Goal: Transaction & Acquisition: Subscribe to service/newsletter

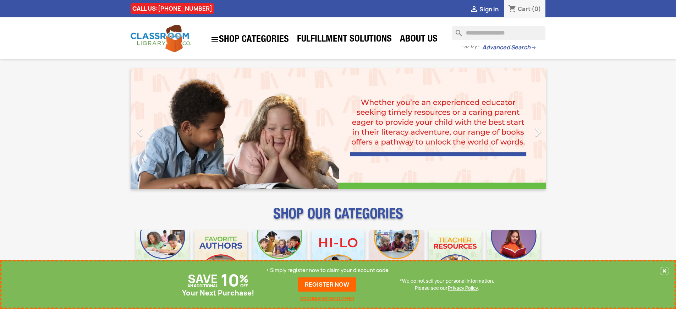
click at [329, 270] on p "+ Simply register now to claim your discount code" at bounding box center [327, 270] width 123 height 7
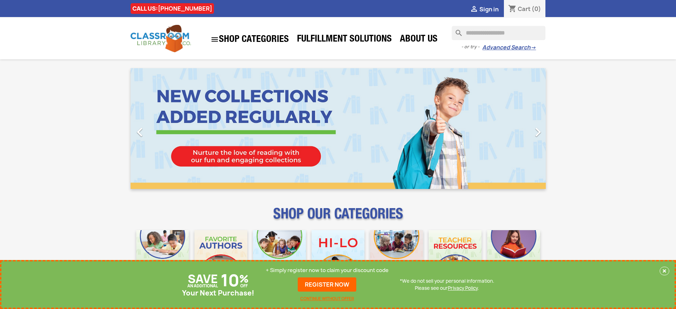
click at [329, 270] on p "+ Simply register now to claim your discount code" at bounding box center [327, 270] width 123 height 7
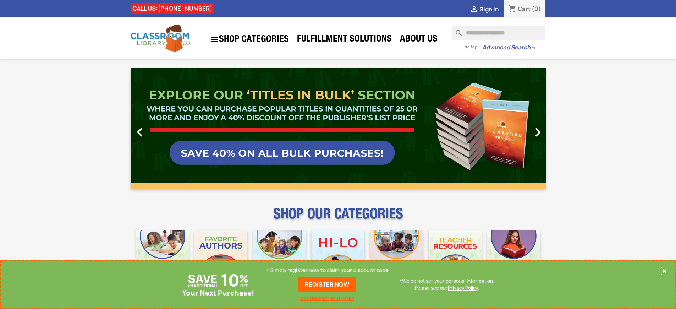
click at [329, 270] on p "+ Simply register now to claim your discount code" at bounding box center [327, 270] width 123 height 7
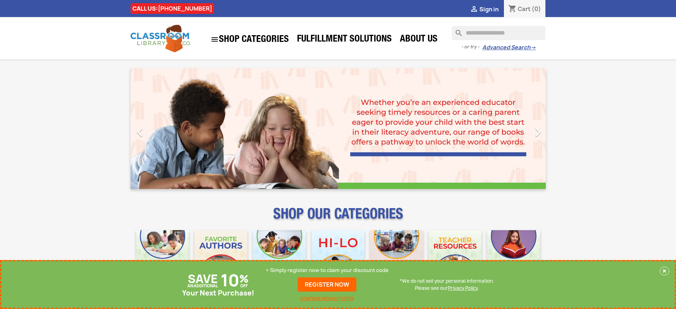
click at [329, 270] on p "+ Simply register now to claim your discount code" at bounding box center [327, 270] width 123 height 7
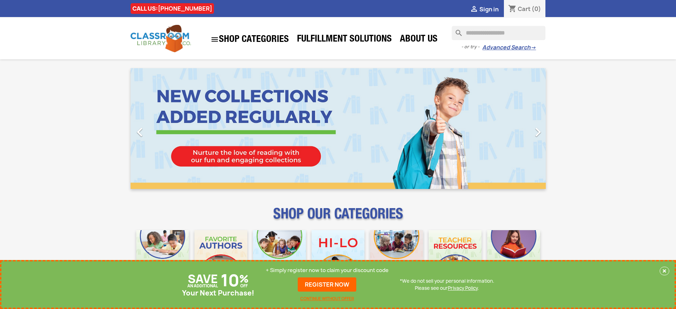
click at [329, 270] on p "+ Simply register now to claim your discount code" at bounding box center [327, 270] width 123 height 7
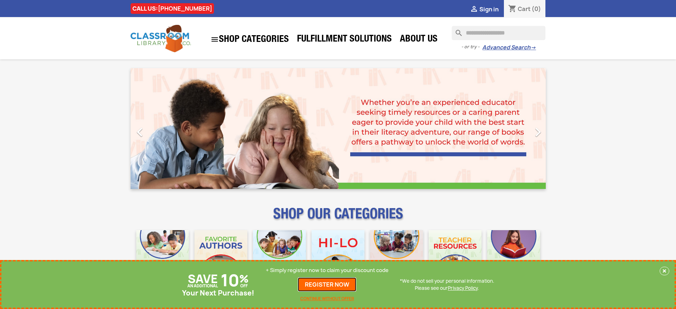
click at [329, 284] on link "REGISTER NOW" at bounding box center [327, 284] width 59 height 14
click at [329, 270] on p "+ Simply register now to claim your discount code" at bounding box center [327, 270] width 123 height 7
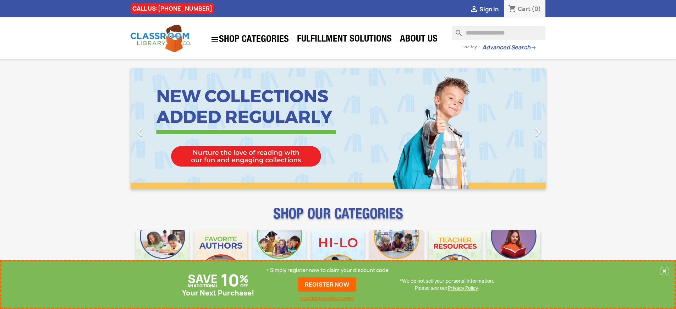
click at [329, 270] on p "+ Simply register now to claim your discount code" at bounding box center [327, 270] width 123 height 7
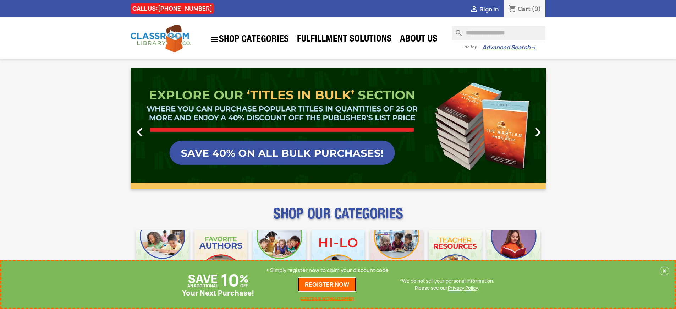
click at [329, 284] on link "REGISTER NOW" at bounding box center [327, 284] width 59 height 14
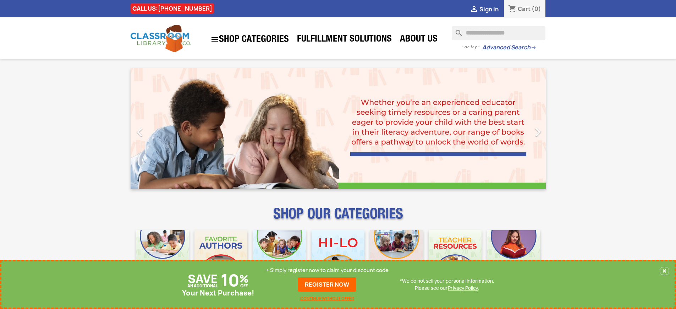
click at [329, 270] on p "+ Simply register now to claim your discount code" at bounding box center [327, 270] width 123 height 7
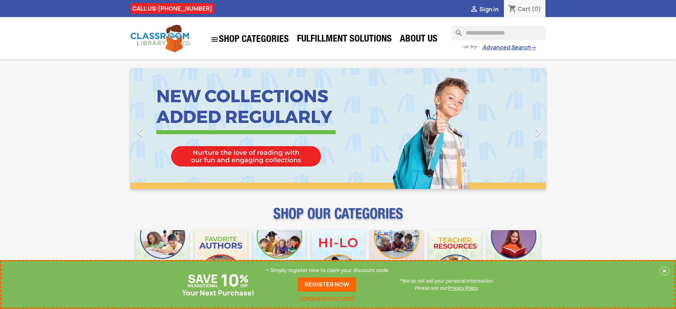
click at [329, 270] on p "+ Simply register now to claim your discount code" at bounding box center [327, 270] width 123 height 7
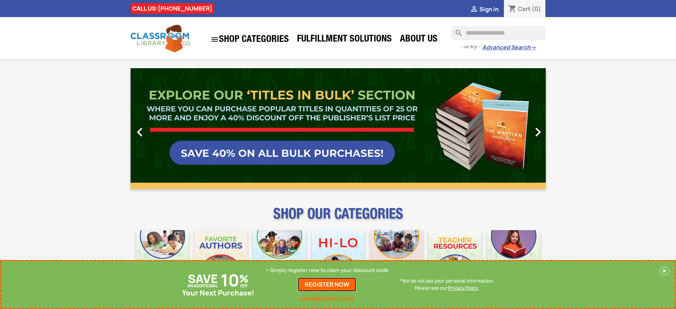
click at [329, 284] on link "REGISTER NOW" at bounding box center [327, 284] width 59 height 14
